Goal: Understand site structure: Understand site structure

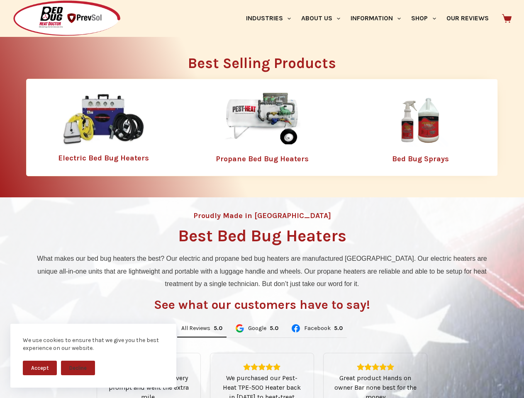
click at [262, 199] on div "Proudly Made in [GEOGRAPHIC_DATA] Best Bed Bug Heaters What makes our bed bug h…" at bounding box center [262, 355] width 524 height 315
click at [40, 368] on button "Accept" at bounding box center [40, 368] width 34 height 15
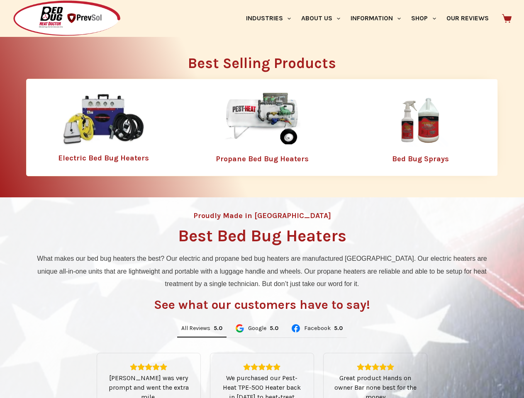
click at [78, 368] on button "Decline" at bounding box center [78, 374] width 34 height 15
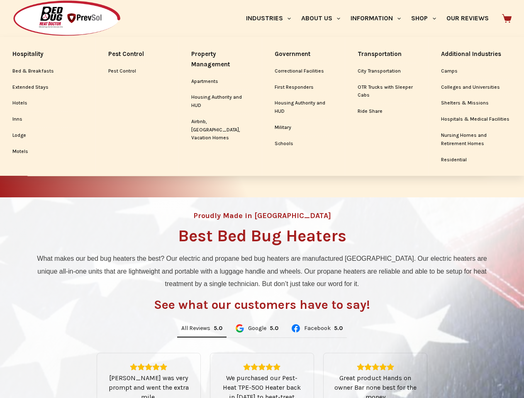
click at [271, 18] on link "Industries" at bounding box center [268, 18] width 55 height 37
click at [324, 18] on link "About Us" at bounding box center [320, 18] width 49 height 37
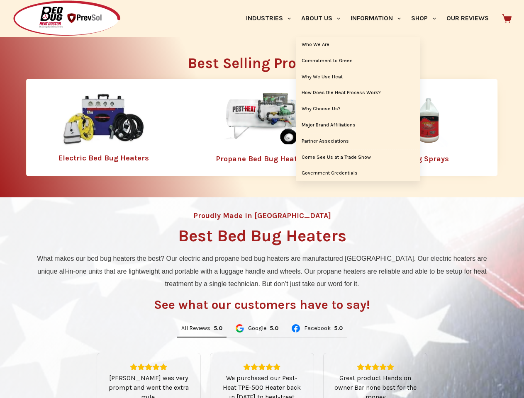
click at [379, 18] on link "Information" at bounding box center [376, 18] width 61 height 37
